Goal: Task Accomplishment & Management: Use online tool/utility

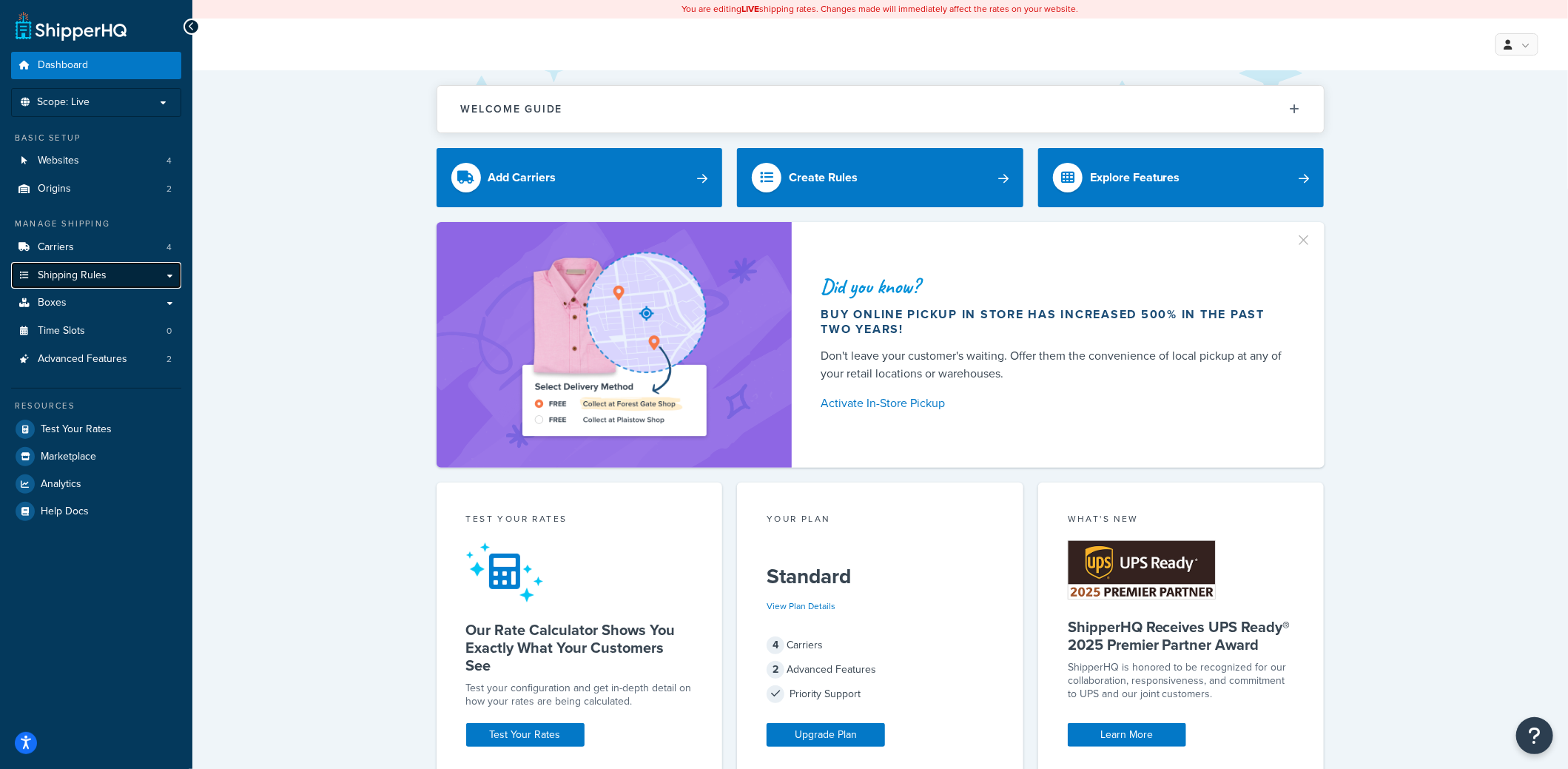
click at [103, 270] on span "Shipping Rules" at bounding box center [72, 276] width 69 height 13
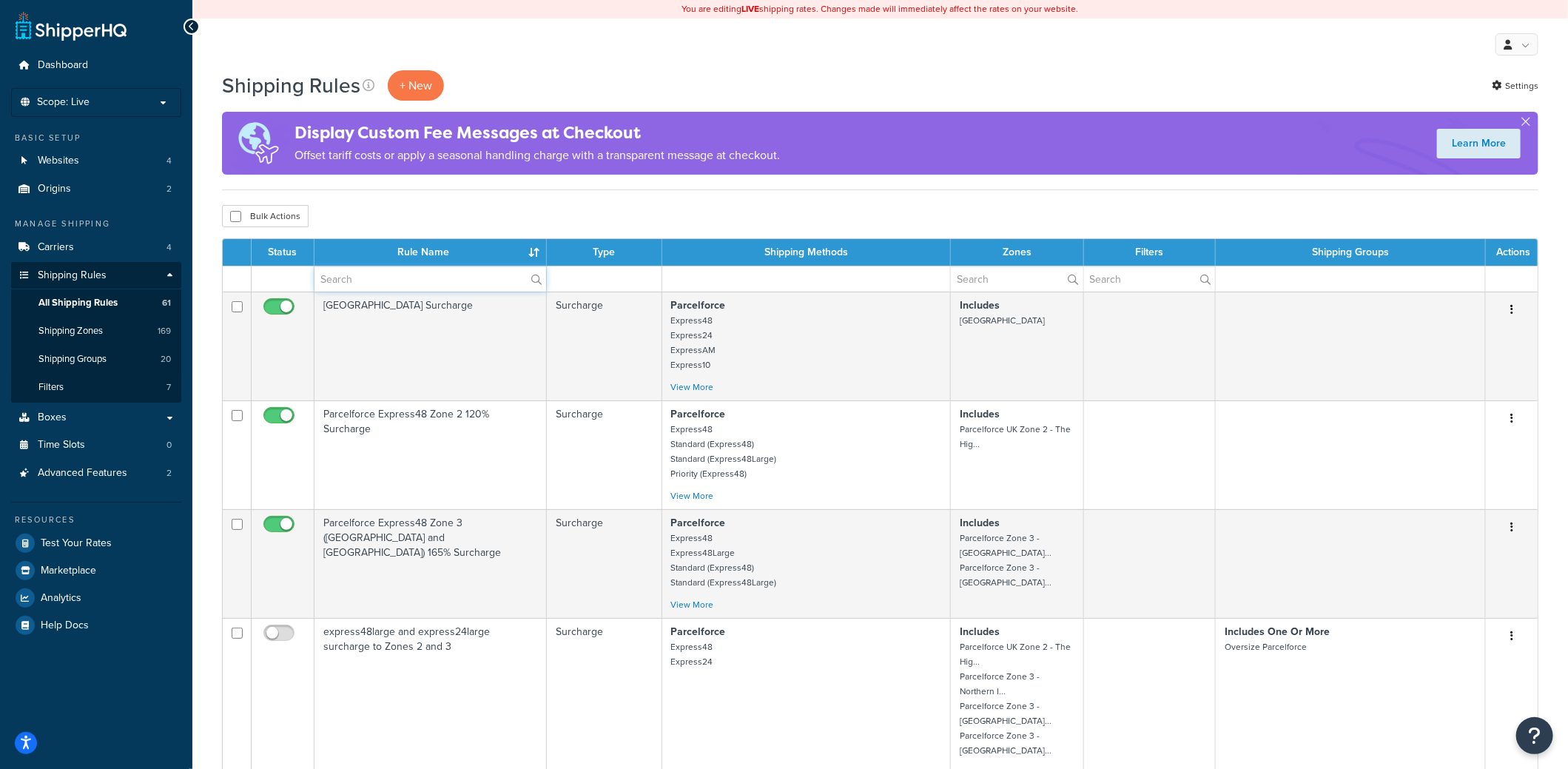
click at [351, 281] on input "text" at bounding box center [430, 279] width 232 height 25
type input "hide"
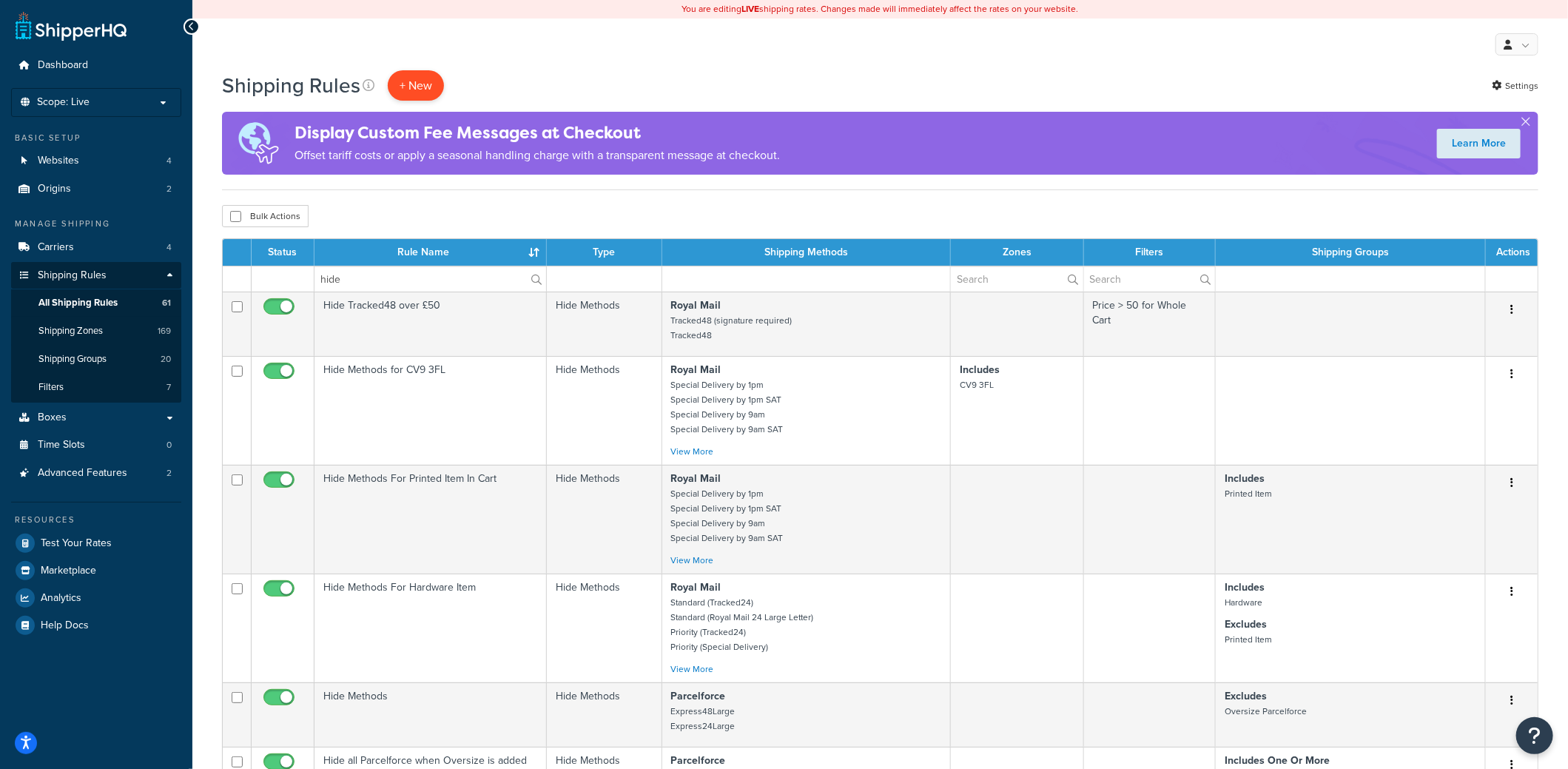
click at [412, 83] on p "+ New" at bounding box center [416, 85] width 56 height 30
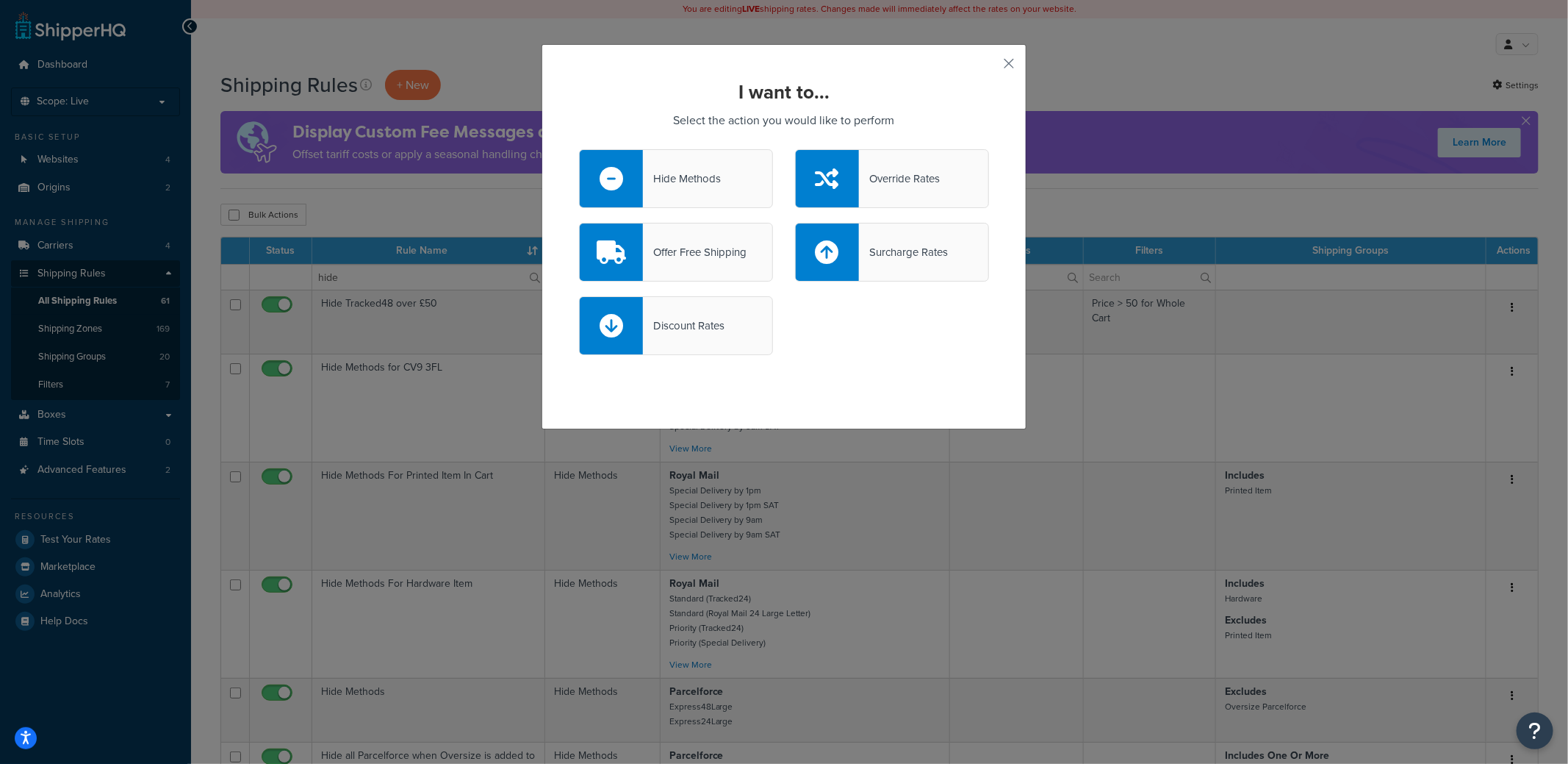
click at [705, 182] on div "Hide Methods" at bounding box center [682, 178] width 78 height 20
click at [0, 0] on input "Hide Methods" at bounding box center [0, 0] width 0 height 0
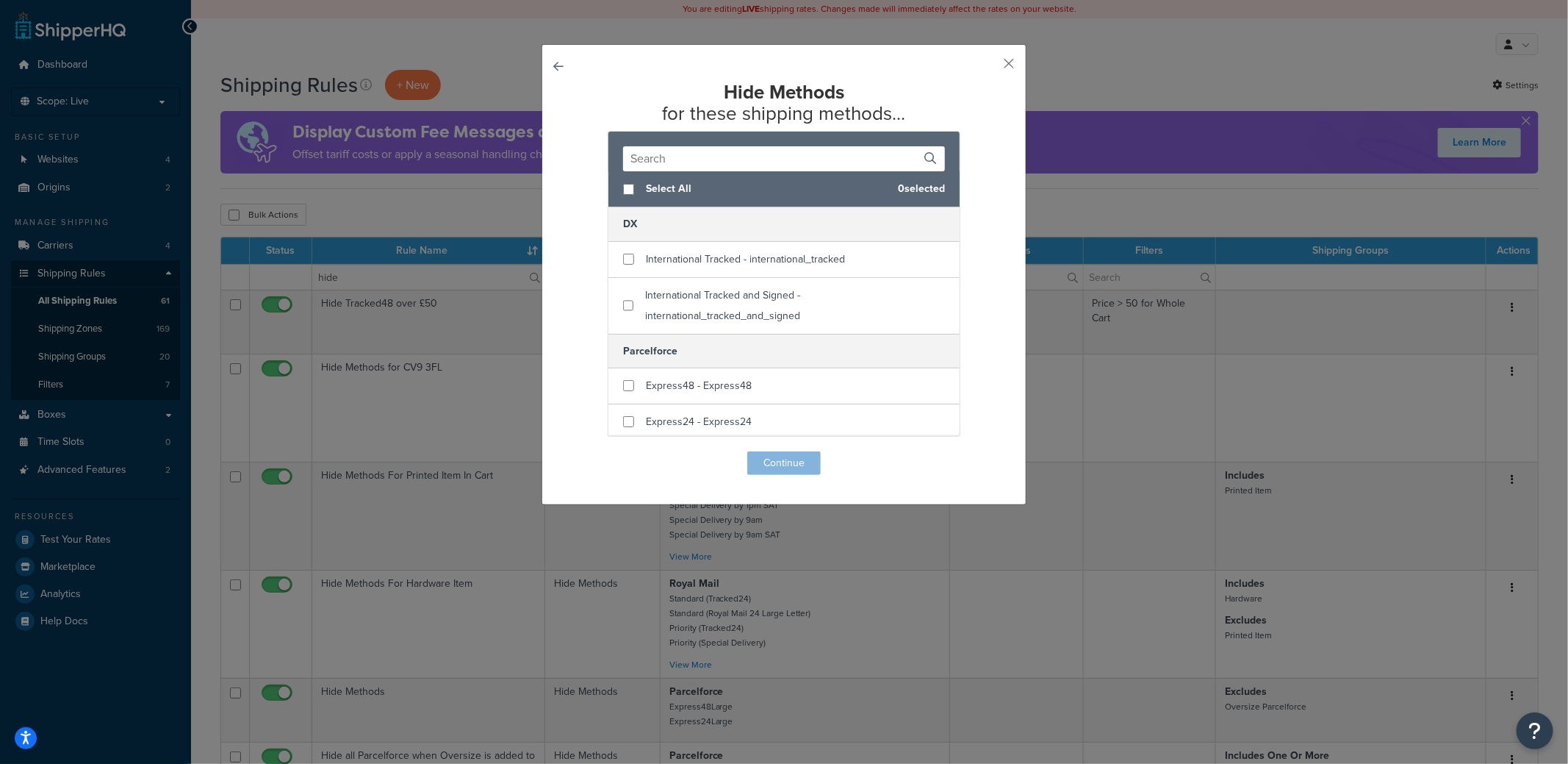
click at [699, 163] on input "text" at bounding box center [784, 158] width 322 height 25
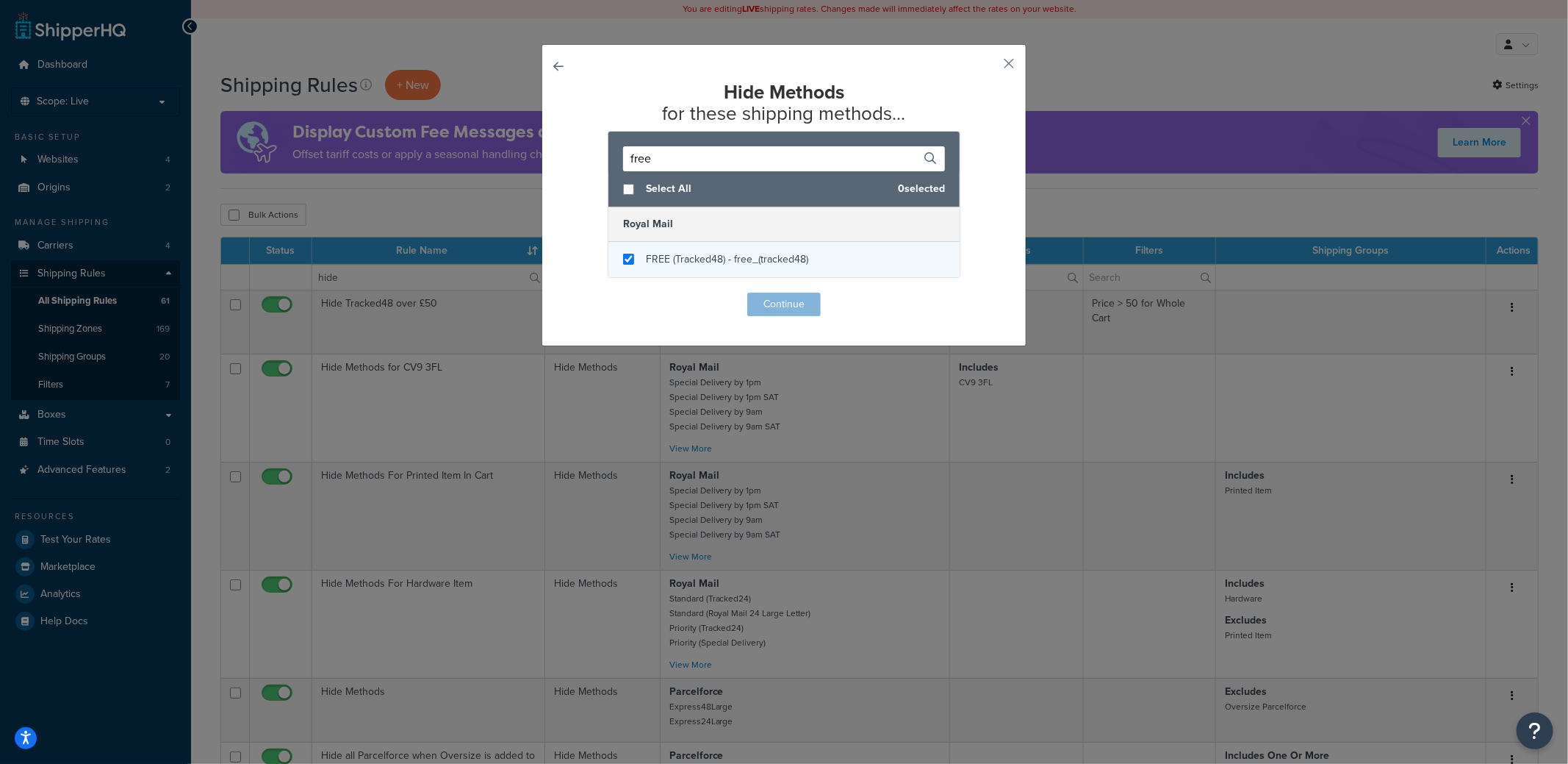
type input "free"
click at [623, 262] on input "checkbox" at bounding box center [629, 259] width 11 height 11
checkbox input "true"
click at [773, 299] on button "Continue" at bounding box center [784, 304] width 74 height 23
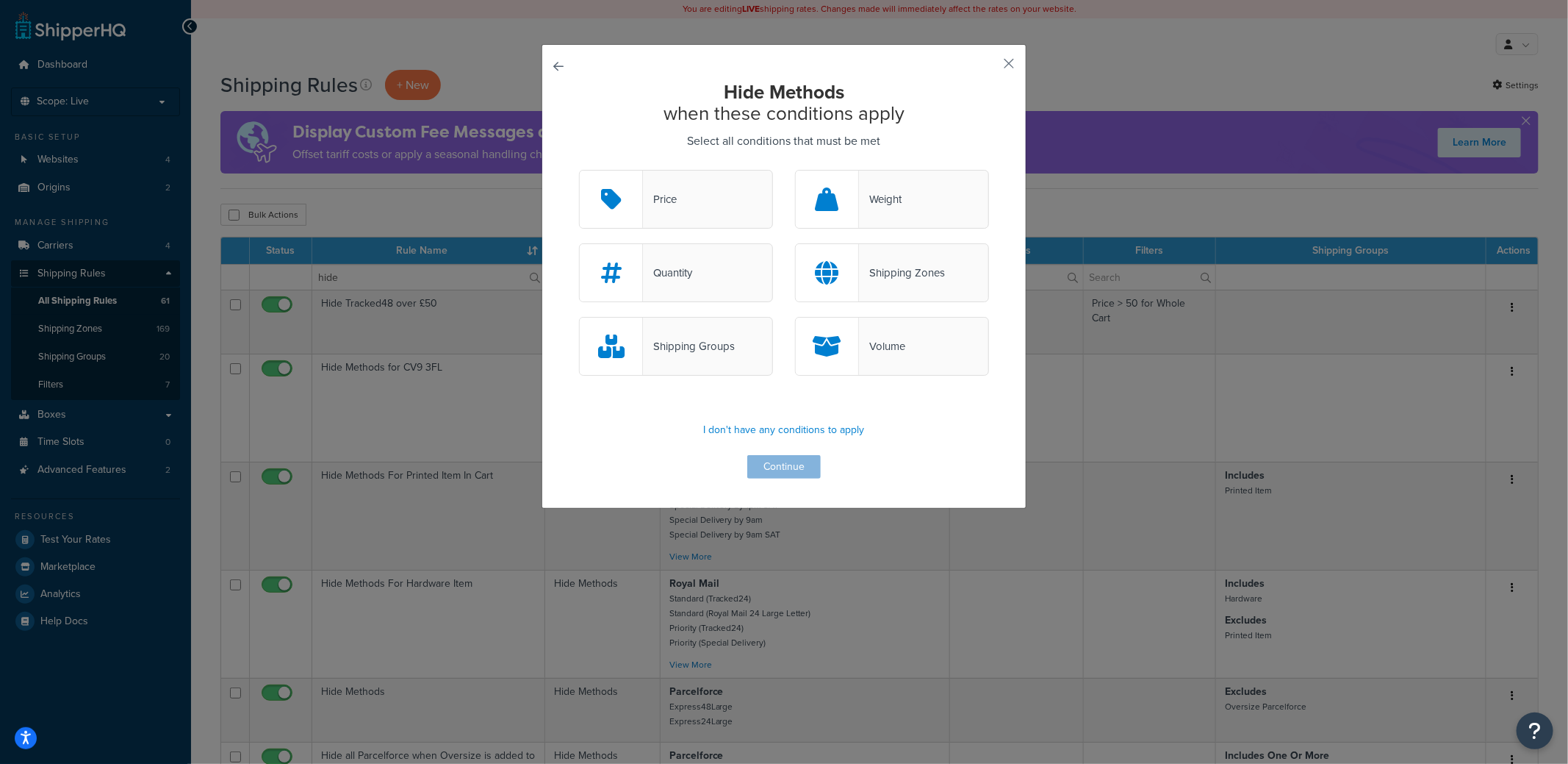
click at [656, 204] on div "Price" at bounding box center [659, 199] width 34 height 20
click at [0, 0] on input "Price" at bounding box center [0, 0] width 0 height 0
click at [782, 470] on button "Continue" at bounding box center [784, 466] width 74 height 23
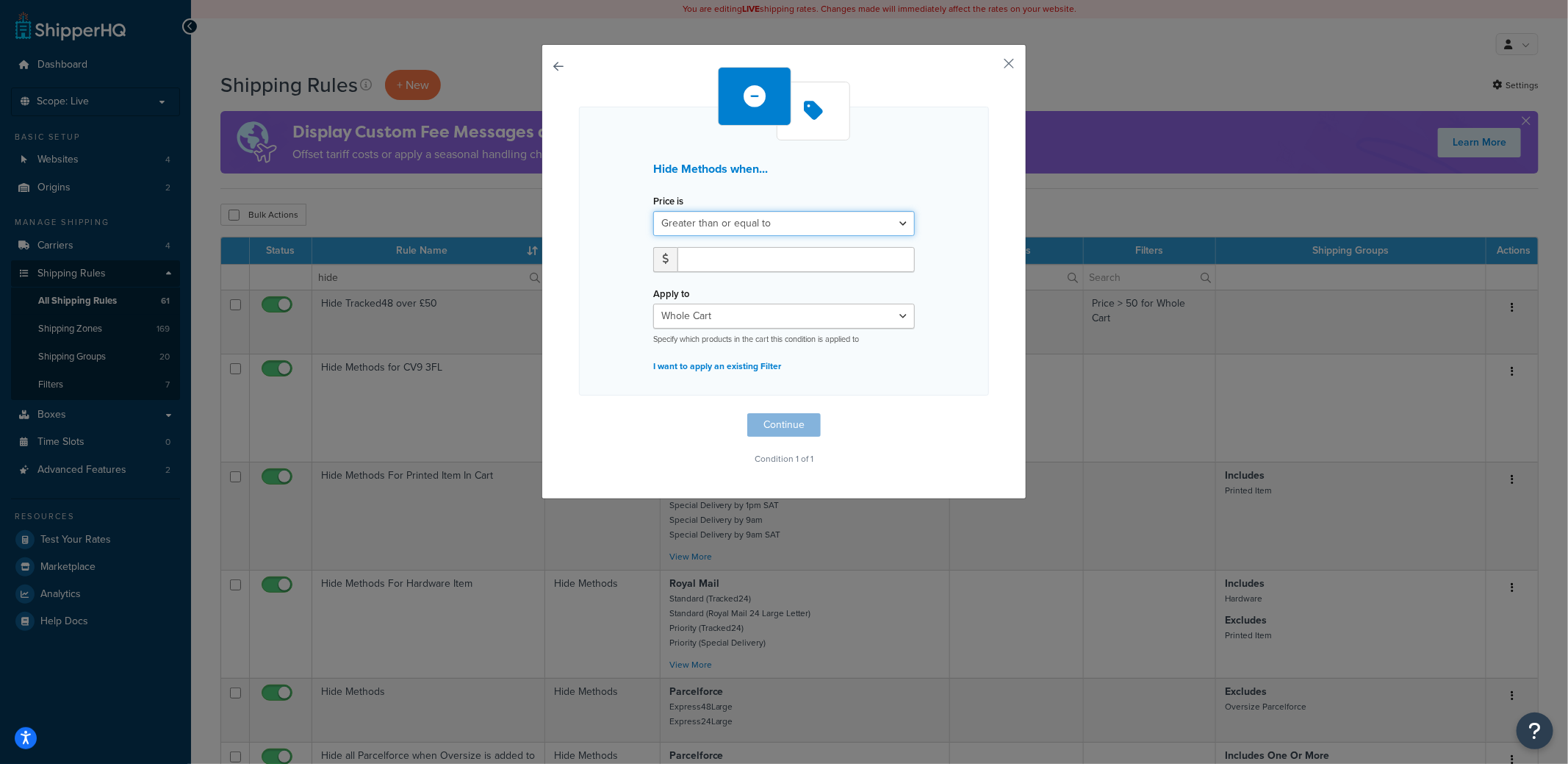
click at [718, 230] on select "Greater than or equal to Between or equal to Less than or equal to" at bounding box center [784, 223] width 262 height 25
select select "UNDER"
click at [653, 211] on select "Greater than or equal to Between or equal to Less than or equal to" at bounding box center [784, 223] width 262 height 25
click at [708, 263] on input "number" at bounding box center [796, 259] width 237 height 25
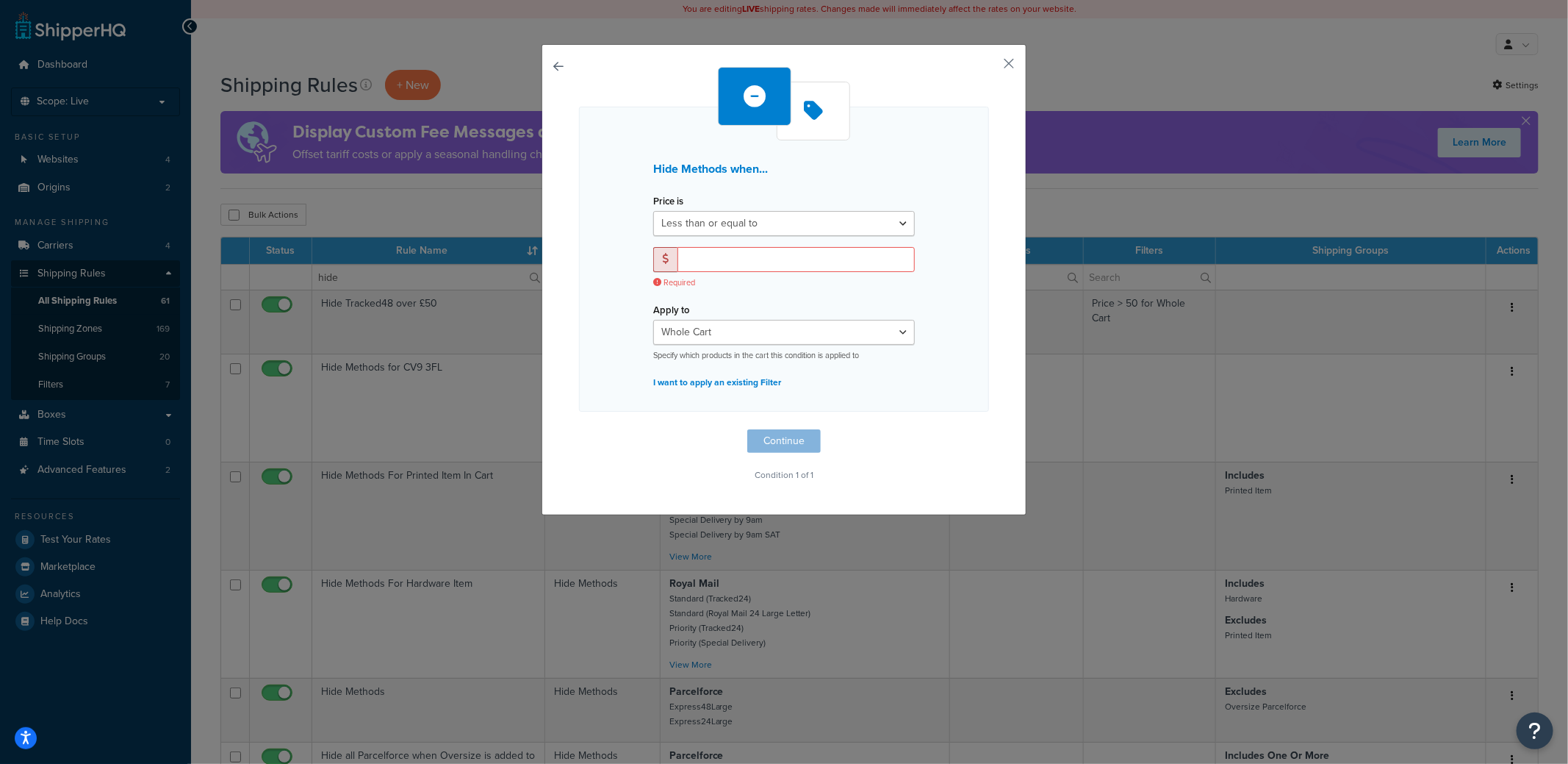
click at [662, 258] on span at bounding box center [665, 259] width 6 height 11
click at [659, 265] on span at bounding box center [665, 259] width 24 height 25
click at [740, 251] on input "number" at bounding box center [796, 259] width 237 height 25
click at [898, 263] on input "0" at bounding box center [796, 259] width 237 height 25
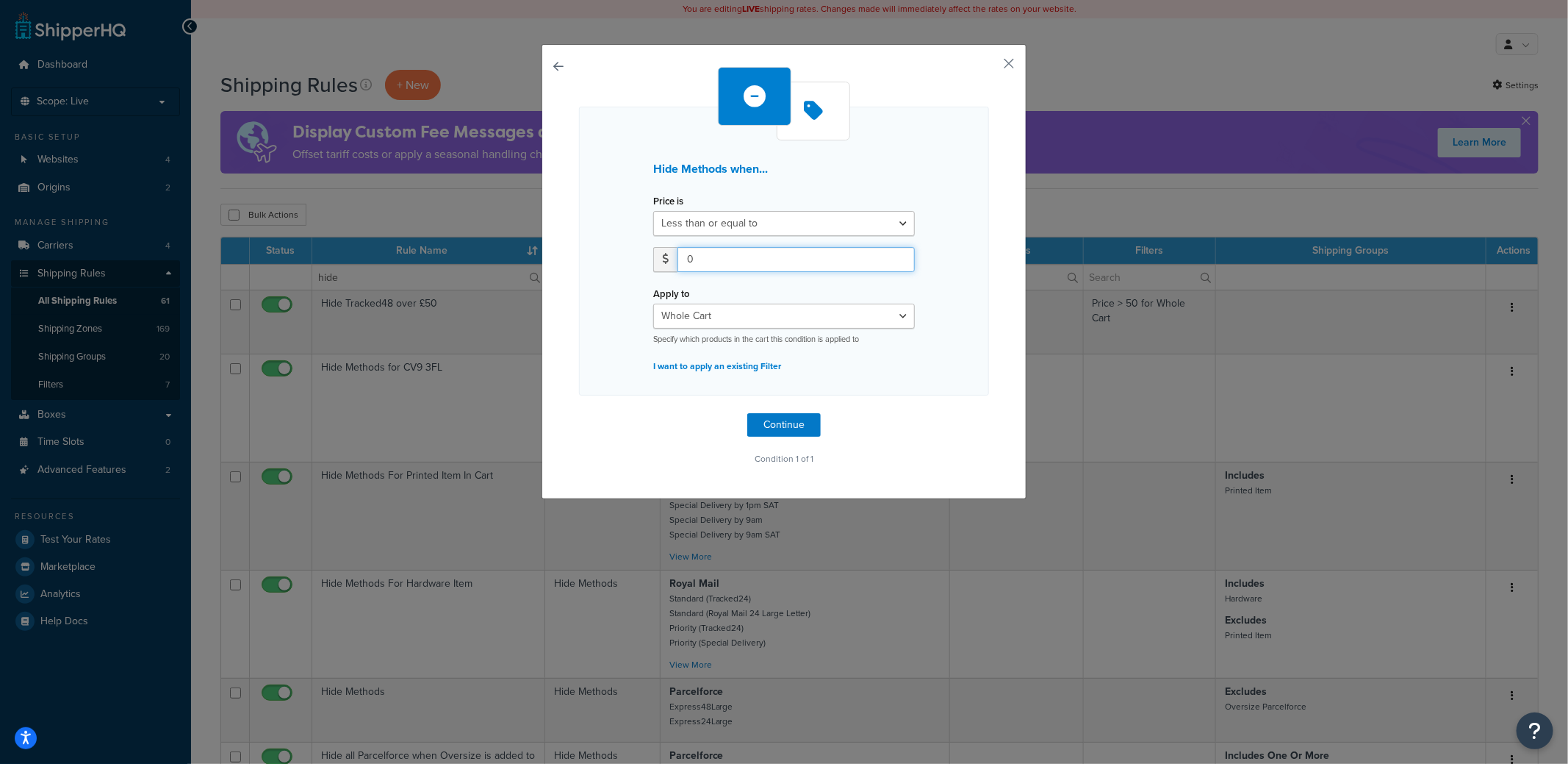
click at [818, 265] on input "0" at bounding box center [796, 259] width 237 height 25
click at [711, 227] on select "Greater than or equal to Between or equal to Less than or equal to" at bounding box center [784, 223] width 262 height 25
click at [699, 273] on div "0" at bounding box center [784, 265] width 284 height 36
drag, startPoint x: 703, startPoint y: 262, endPoint x: 665, endPoint y: 263, distance: 38.0
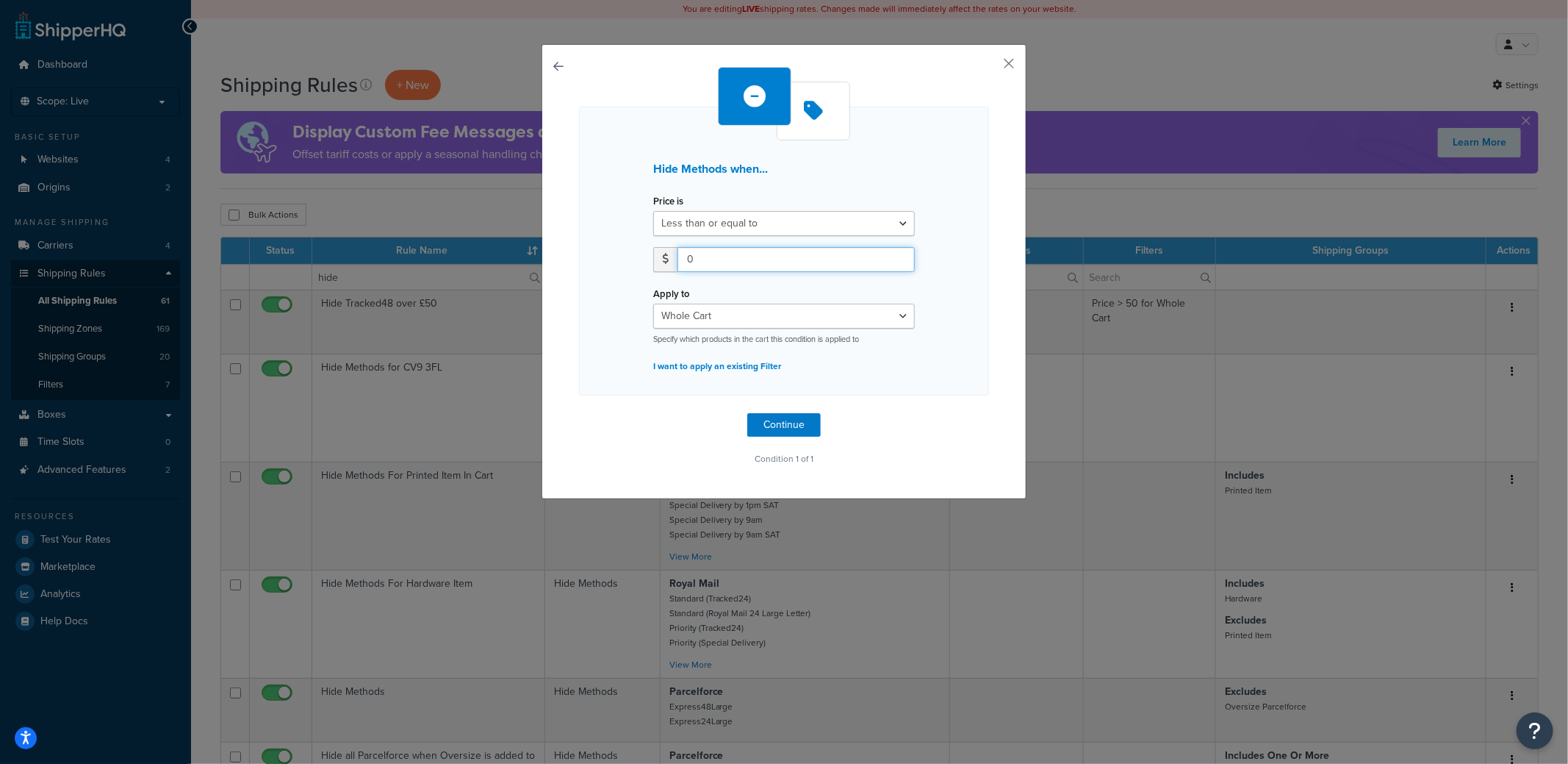
click at [665, 263] on div "0" at bounding box center [784, 259] width 262 height 25
drag, startPoint x: 696, startPoint y: 257, endPoint x: 657, endPoint y: 260, distance: 39.1
click at [657, 260] on div "20" at bounding box center [784, 259] width 262 height 25
type input "15"
click at [778, 425] on button "Continue" at bounding box center [784, 424] width 74 height 23
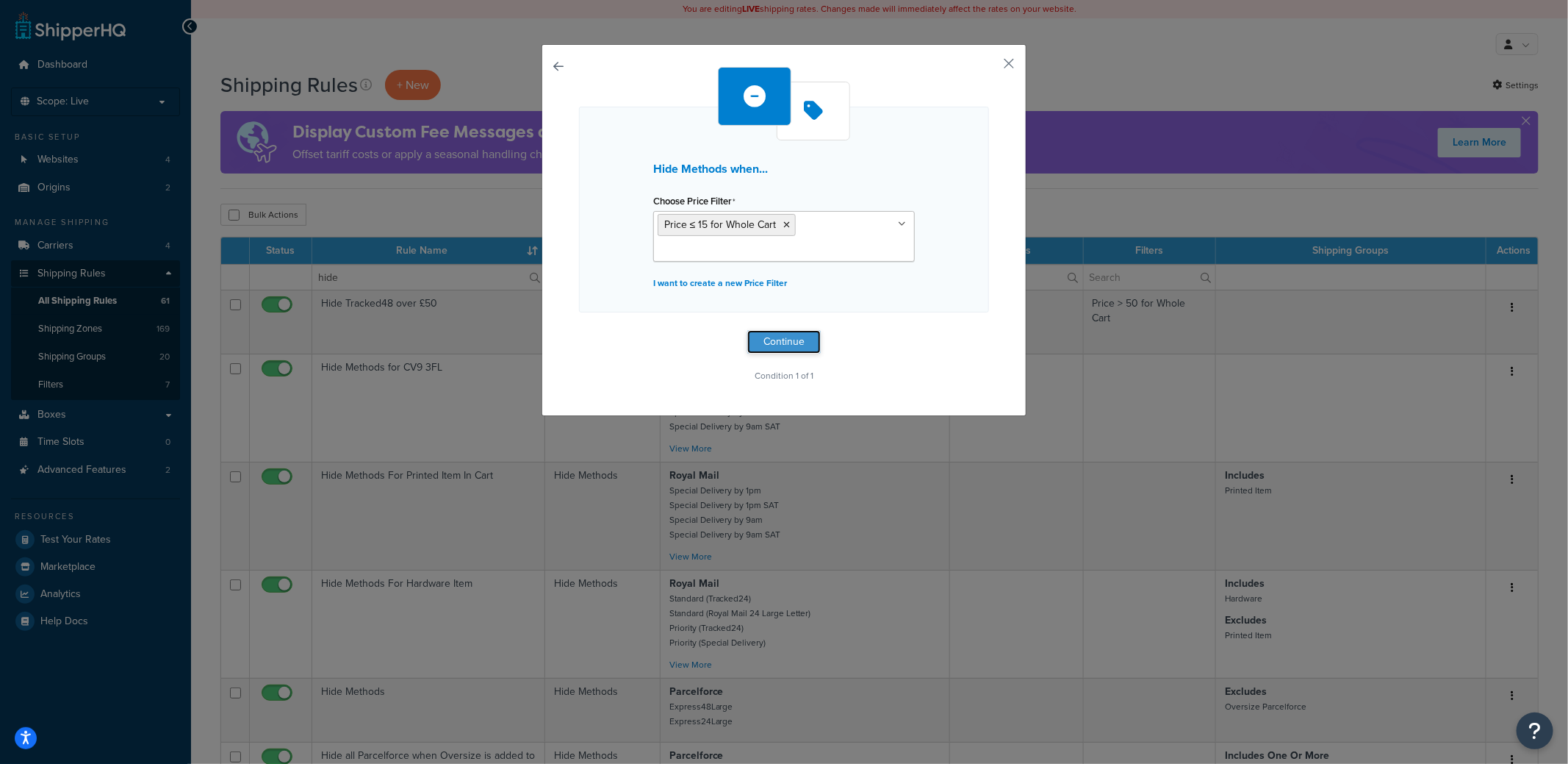
click at [773, 341] on button "Continue" at bounding box center [784, 341] width 74 height 23
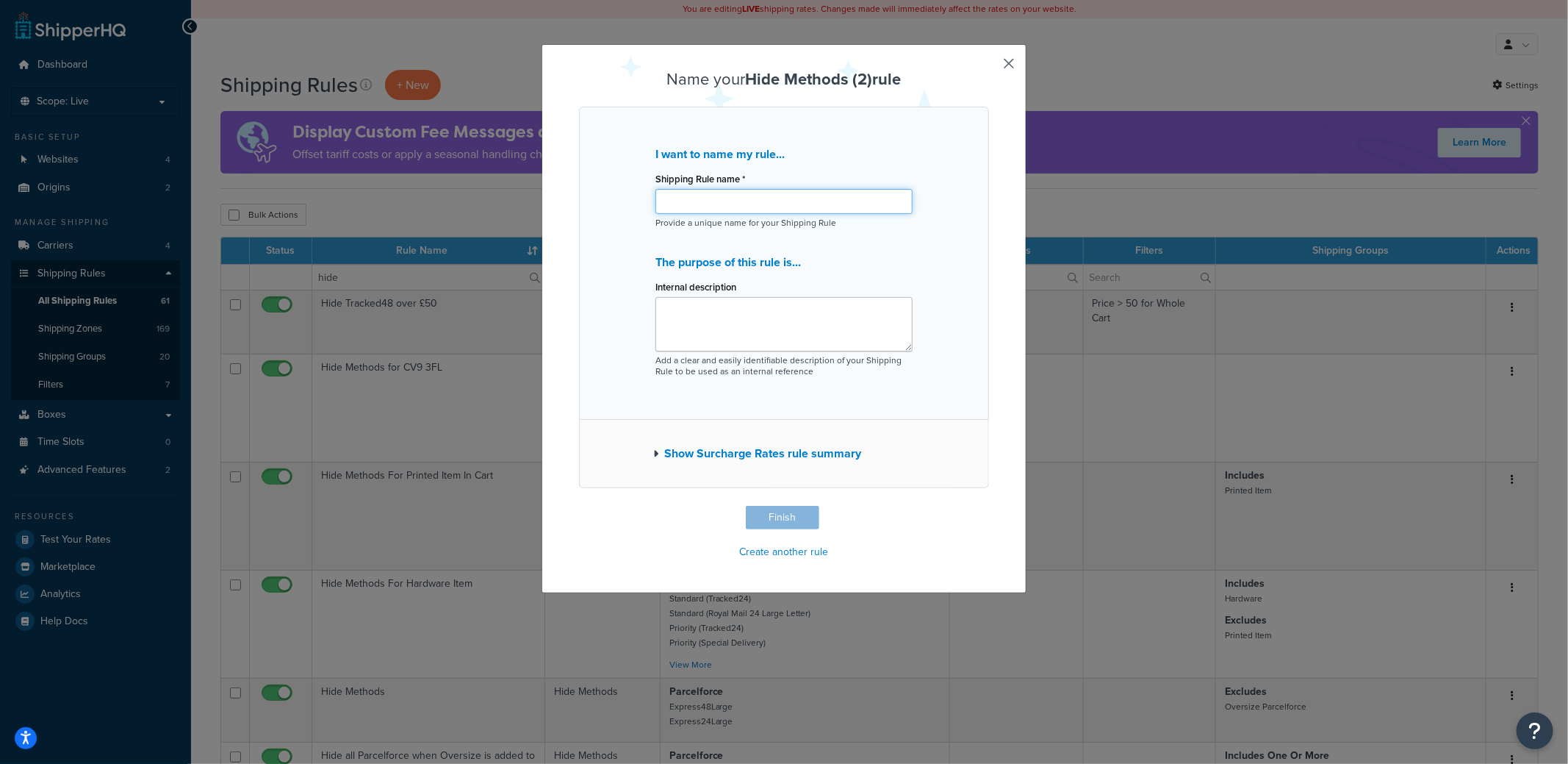
click at [723, 202] on input "Shipping Rule name *" at bounding box center [784, 201] width 257 height 25
type input "Hide Free Delivery for Low Value Orders"
click at [784, 513] on button "Finish" at bounding box center [782, 517] width 74 height 23
